Goal: Obtain resource: Download file/media

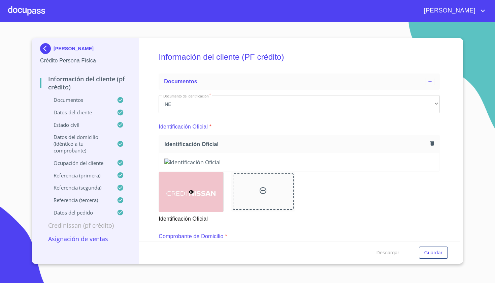
click at [46, 49] on img at bounding box center [46, 48] width 13 height 11
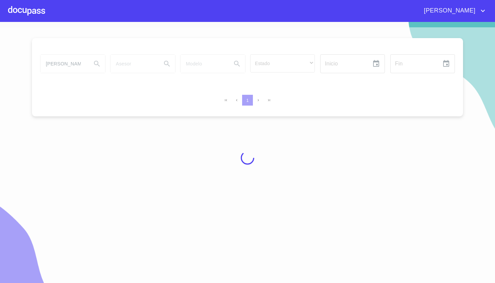
click at [84, 64] on div at bounding box center [247, 157] width 495 height 261
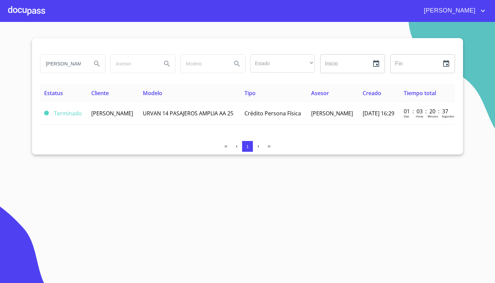
click at [81, 64] on input "[PERSON_NAME]" at bounding box center [63, 64] width 46 height 18
type input "D"
type input "[PERSON_NAME]"
click at [96, 62] on icon "Search" at bounding box center [97, 64] width 8 height 8
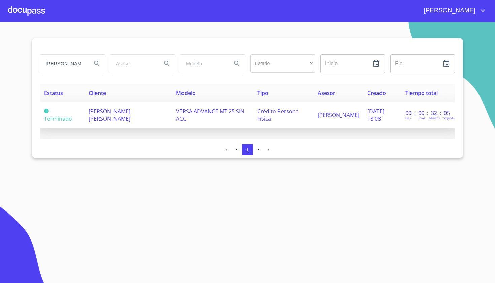
click at [125, 115] on td "[PERSON_NAME] [PERSON_NAME]" at bounding box center [129, 115] width 88 height 26
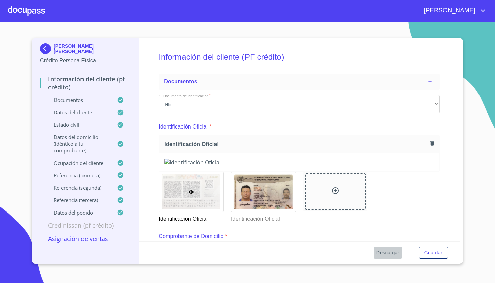
click at [385, 252] on span "Descargar" at bounding box center [387, 252] width 23 height 8
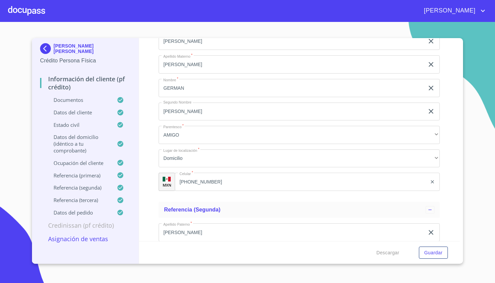
scroll to position [2674, 0]
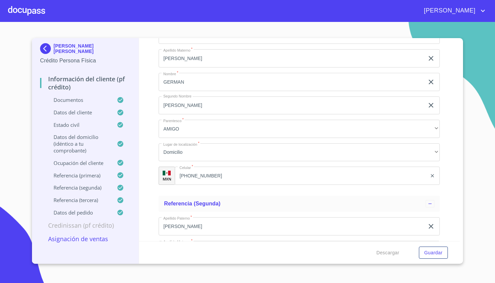
type input "C"
type input "ARROZ"
type input "142"
type input "55"
type input "[PERSON_NAME]"
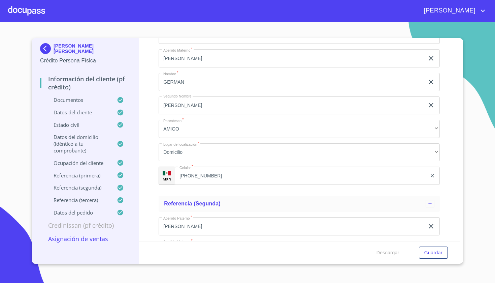
type input "ZAPOPAN"
type input "LOS MOLINOS"
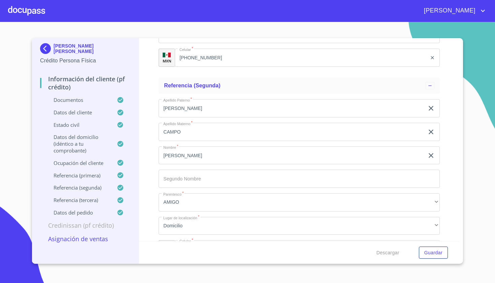
type input "45200"
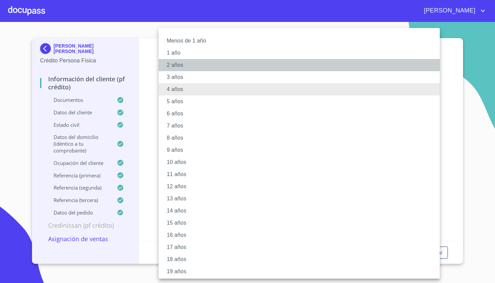
click at [216, 63] on li "2 años" at bounding box center [299, 65] width 281 height 12
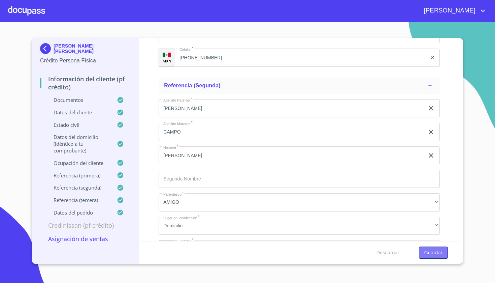
click at [431, 253] on span "Guardar" at bounding box center [433, 252] width 18 height 8
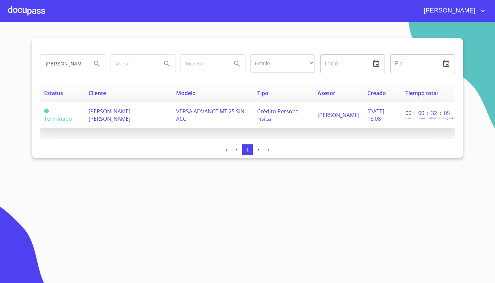
click at [201, 119] on td "VERSA ADVANCE MT 25 SIN ACC" at bounding box center [212, 115] width 81 height 26
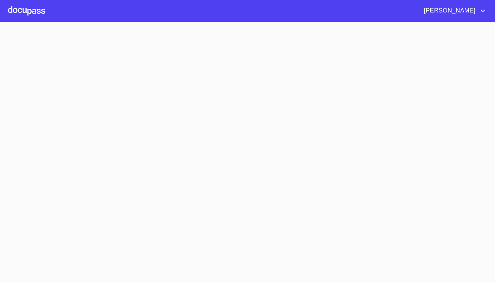
click at [201, 119] on section at bounding box center [247, 152] width 495 height 261
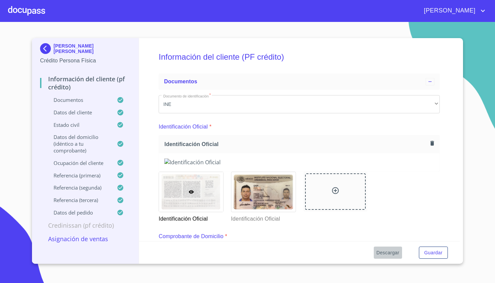
click at [389, 253] on span "Descargar" at bounding box center [387, 252] width 23 height 8
click at [246, 23] on section "[PERSON_NAME] [PERSON_NAME] Crédito Persona Física Información del cliente (PF …" at bounding box center [247, 152] width 495 height 261
click at [150, 33] on section "[PERSON_NAME] [PERSON_NAME] Crédito Persona Física Información del cliente (PF …" at bounding box center [247, 152] width 495 height 261
